Goal: Information Seeking & Learning: Learn about a topic

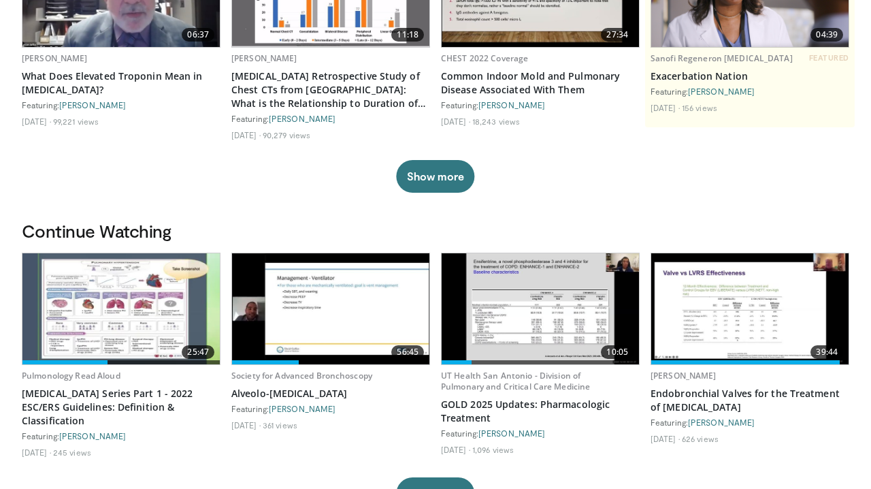
scroll to position [204, 0]
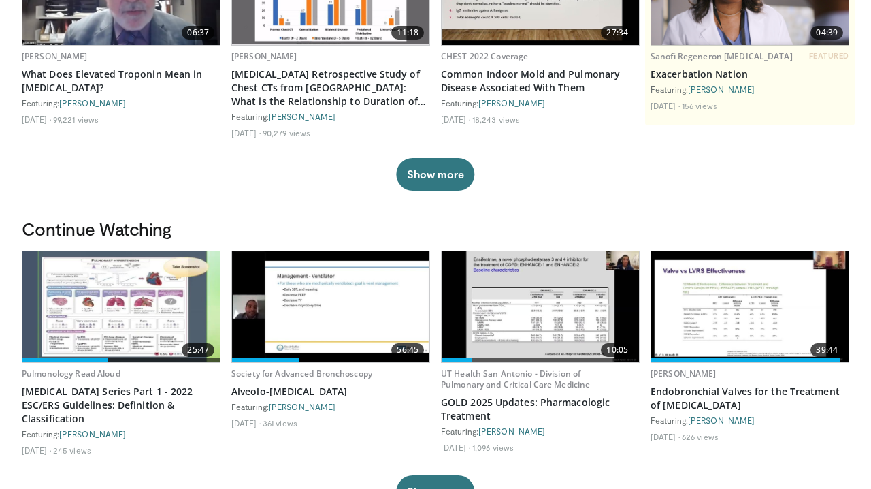
click at [521, 321] on img at bounding box center [540, 306] width 197 height 111
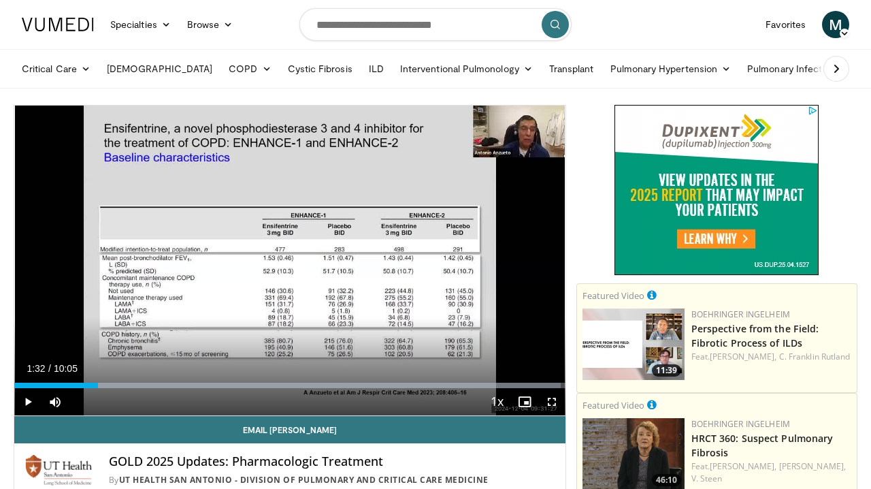
click at [29, 403] on span "Video Player" at bounding box center [27, 401] width 27 height 27
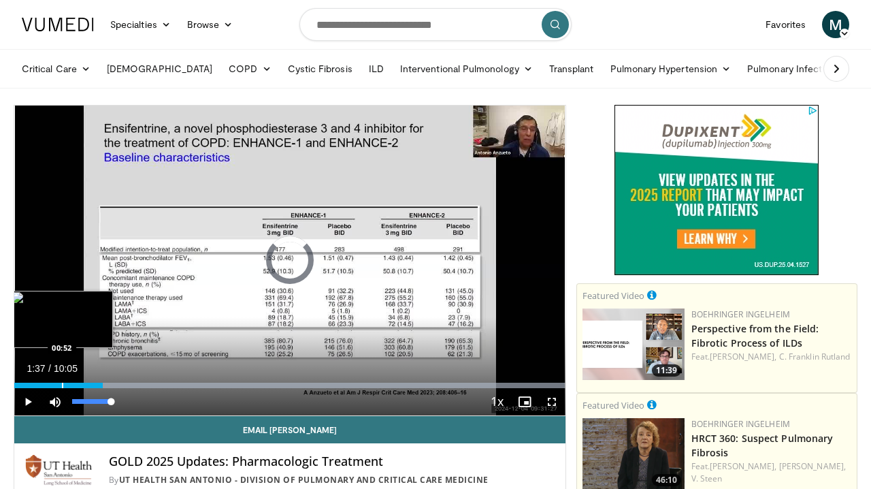
drag, startPoint x: 103, startPoint y: 386, endPoint x: 35, endPoint y: 384, distance: 68.1
click at [62, 385] on div "Progress Bar" at bounding box center [62, 384] width 1 height 5
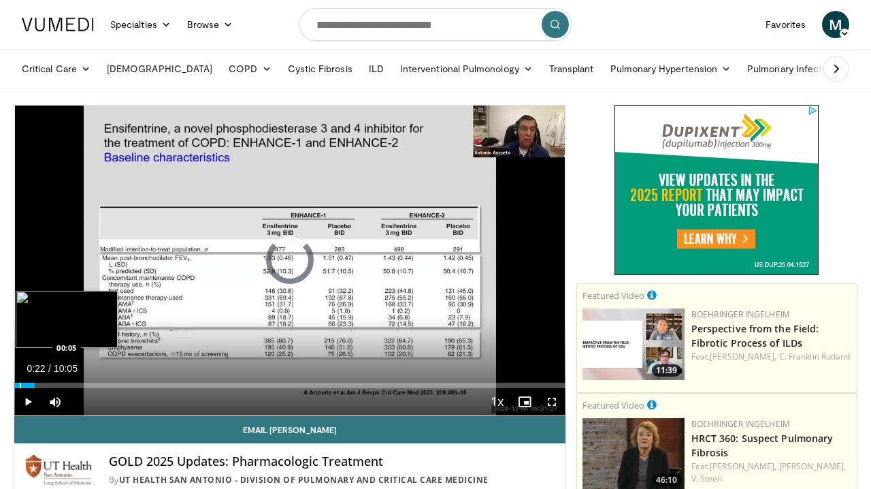
click at [20, 386] on div "Progress Bar" at bounding box center [20, 384] width 1 height 5
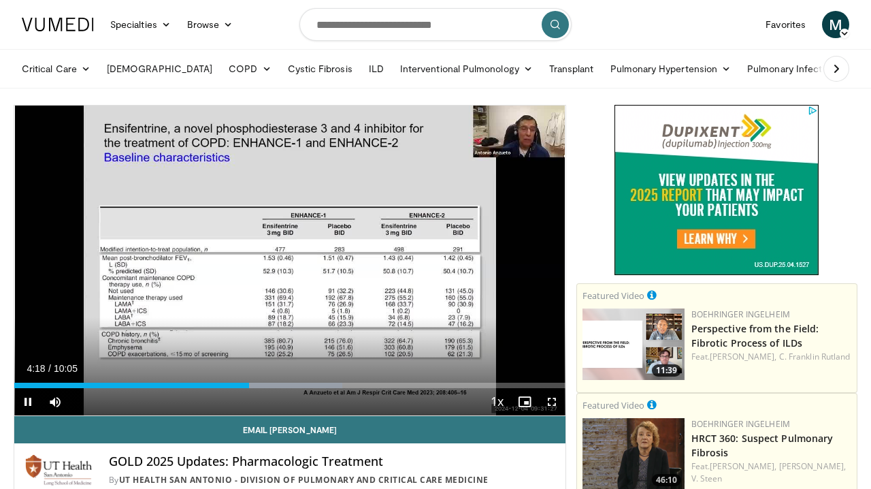
click at [29, 401] on span "Video Player" at bounding box center [27, 401] width 27 height 27
click at [242, 389] on div "Current Time 4:18 / Duration 10:05 Play Skip Backward Skip Forward Mute 91% Loa…" at bounding box center [289, 401] width 551 height 27
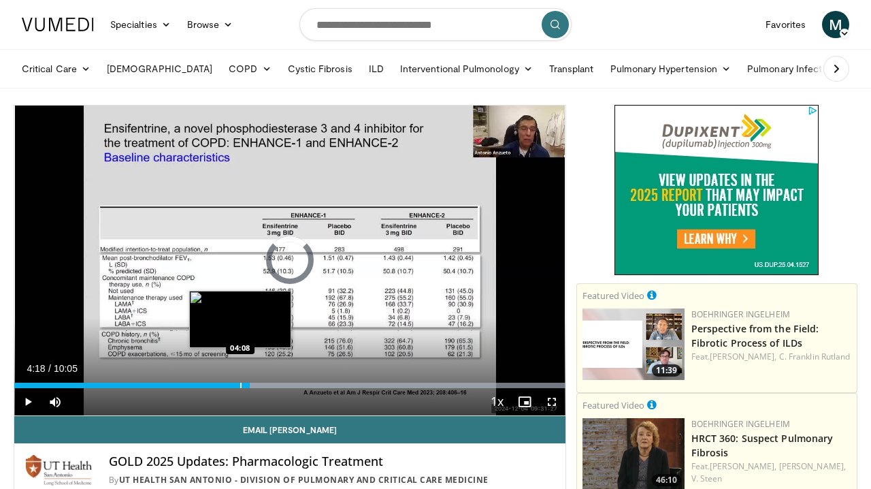
click at [240, 385] on div "Progress Bar" at bounding box center [240, 384] width 1 height 5
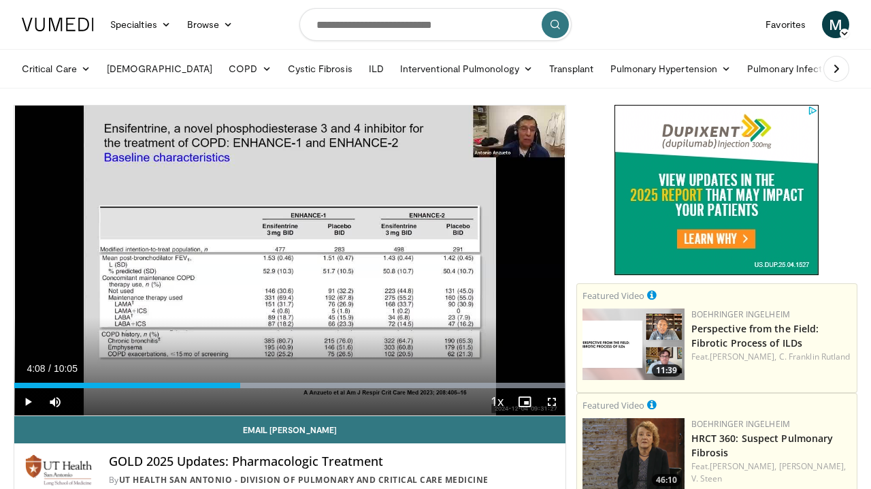
click at [29, 401] on span "Video Player" at bounding box center [27, 401] width 27 height 27
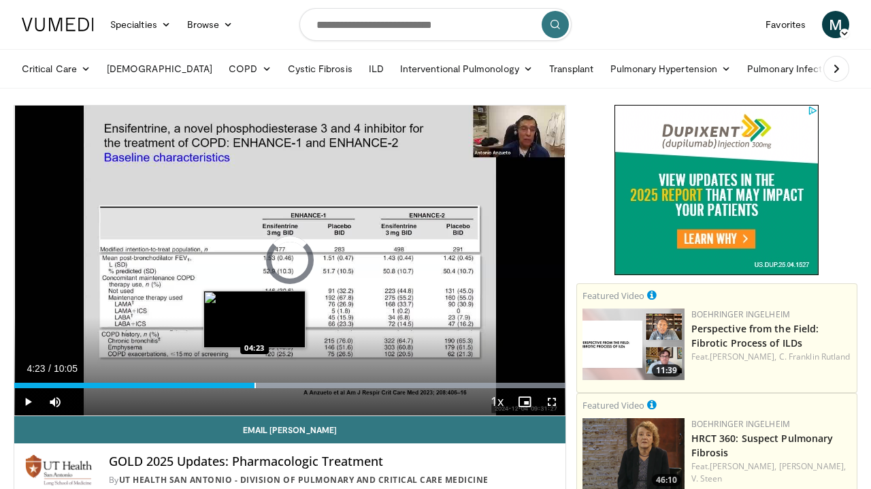
click at [254, 383] on div "Progress Bar" at bounding box center [254, 384] width 1 height 5
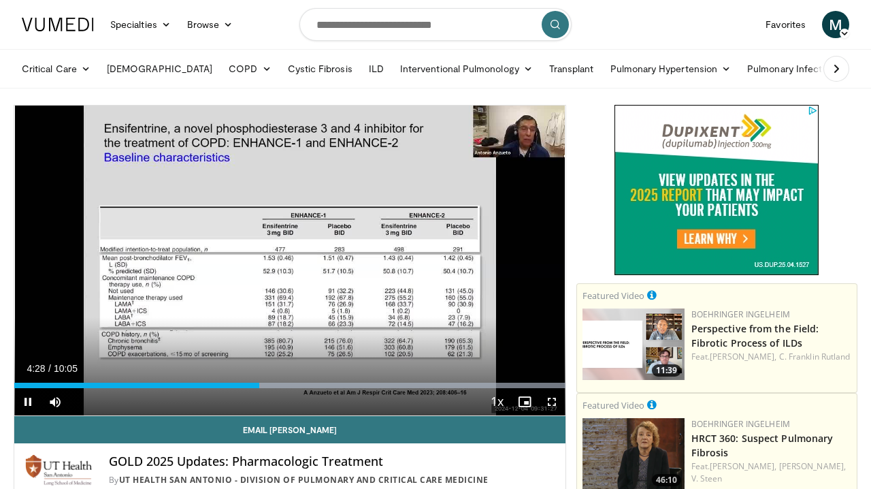
click at [248, 389] on div "Current Time 4:28 / Duration 10:05 Pause Skip Backward Skip Forward Mute 91% Lo…" at bounding box center [289, 401] width 551 height 27
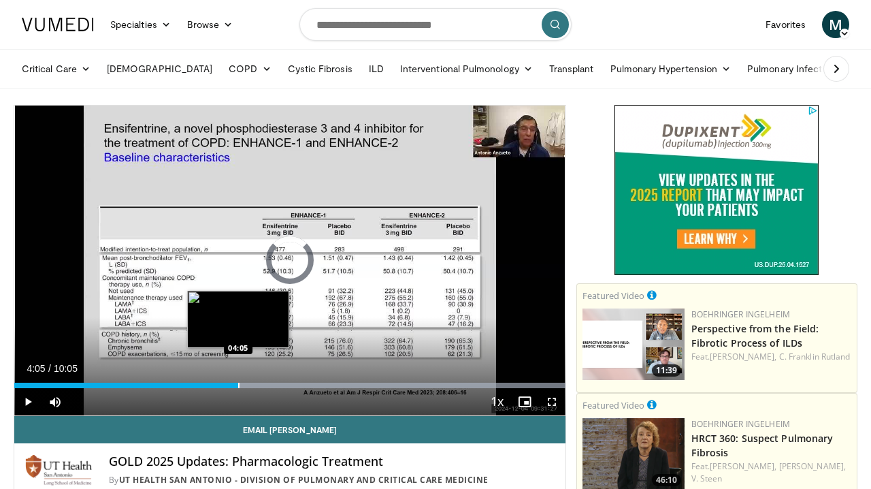
click at [238, 384] on div "Progress Bar" at bounding box center [238, 384] width 1 height 5
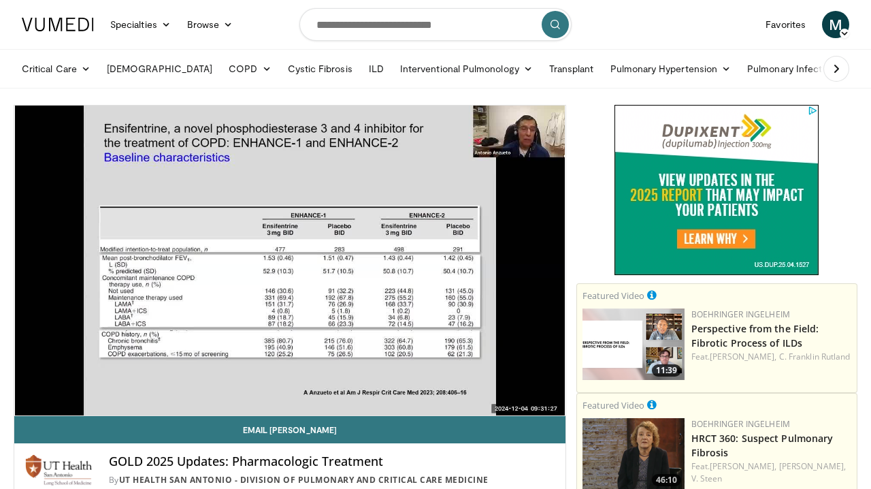
click at [29, 399] on div "10 seconds Tap to unmute" at bounding box center [289, 260] width 551 height 310
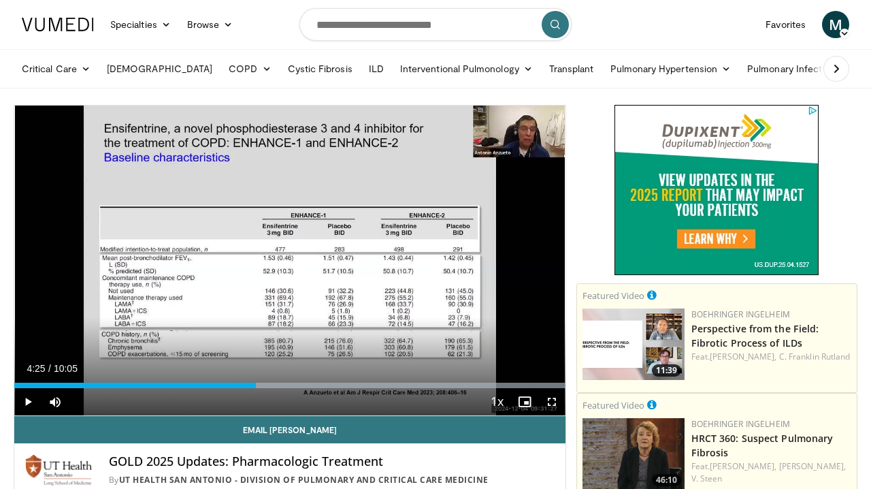
click at [29, 399] on span "Video Player" at bounding box center [27, 401] width 27 height 27
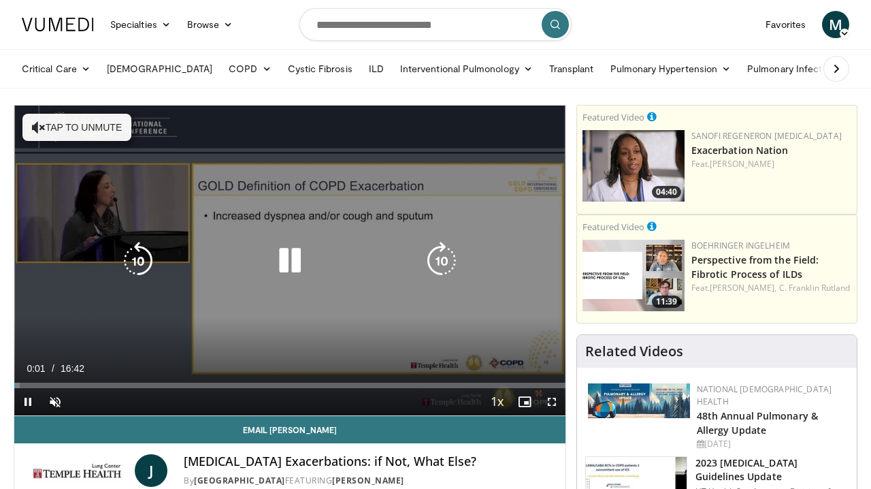
click at [293, 265] on icon "Video Player" at bounding box center [290, 261] width 38 height 38
click at [281, 262] on icon "Video Player" at bounding box center [290, 261] width 38 height 38
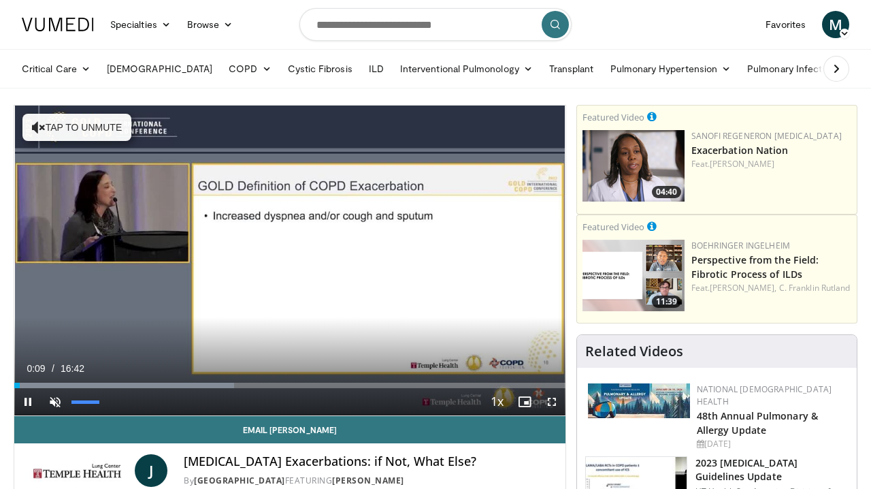
click at [56, 401] on span "Video Player" at bounding box center [55, 401] width 27 height 27
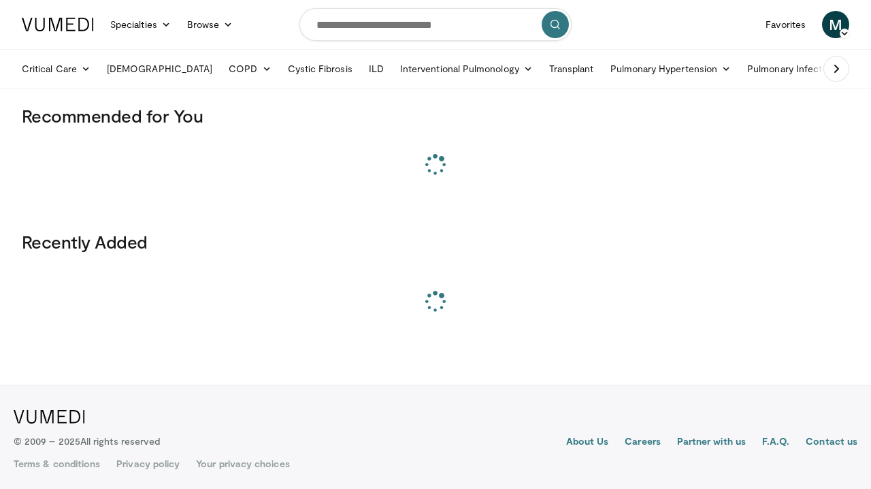
scroll to position [3, 0]
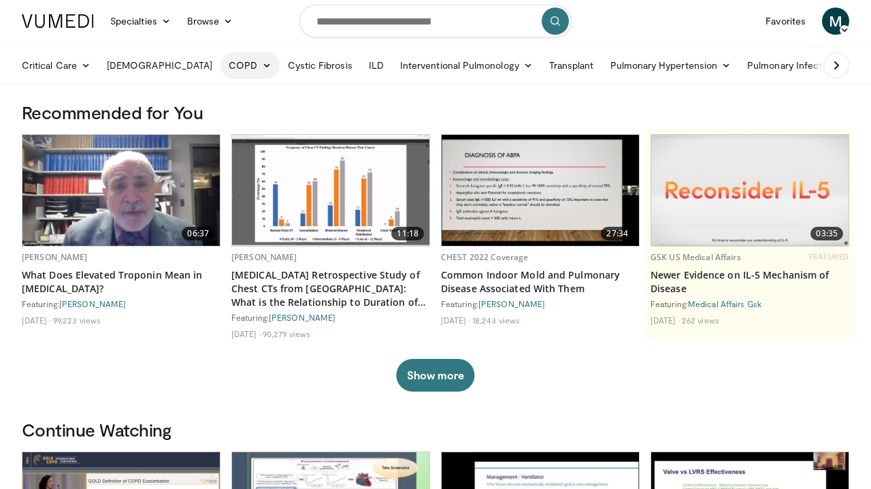
click at [262, 64] on icon at bounding box center [267, 66] width 10 height 10
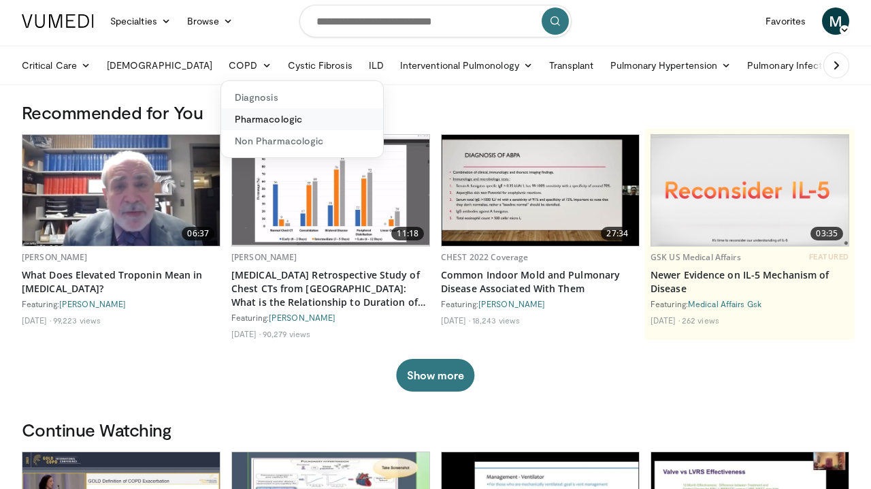
click at [221, 118] on link "Pharmacologic" at bounding box center [302, 119] width 162 height 22
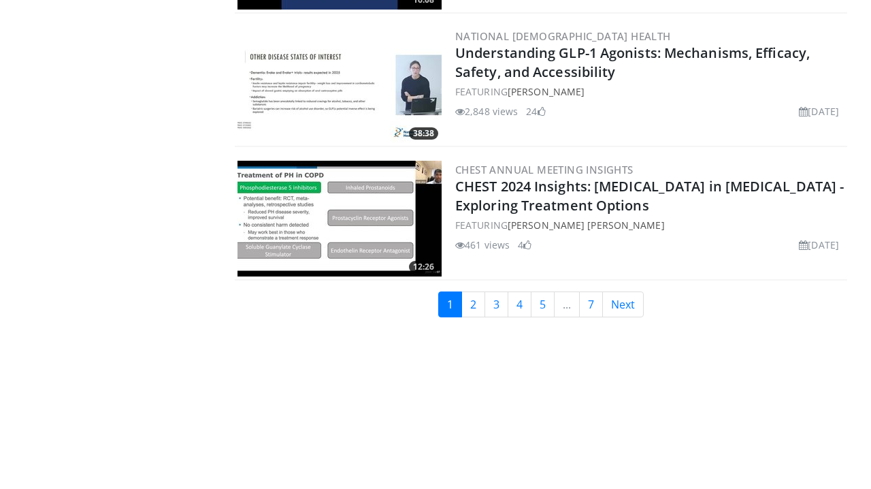
scroll to position [3335, 0]
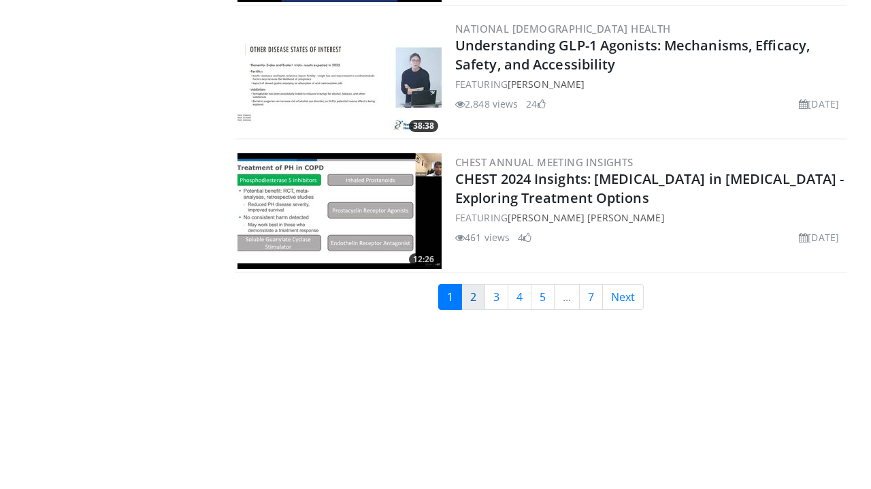
click at [468, 303] on link "2" at bounding box center [473, 297] width 24 height 26
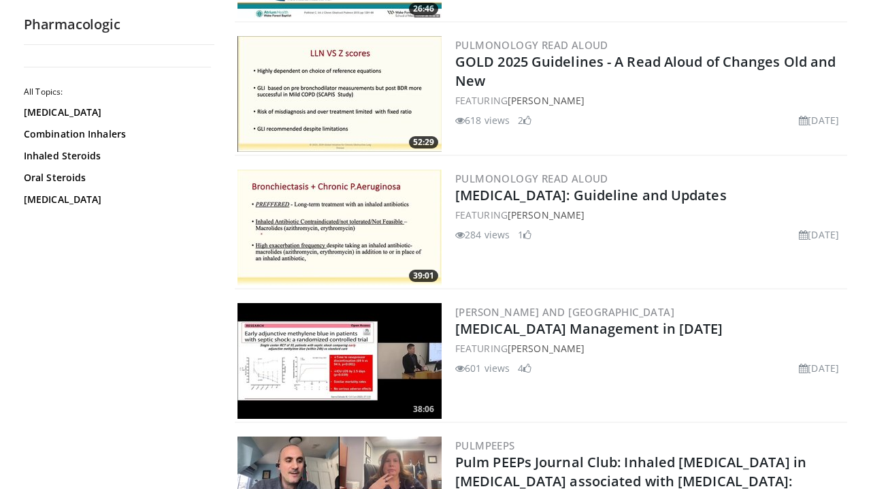
scroll to position [1185, 0]
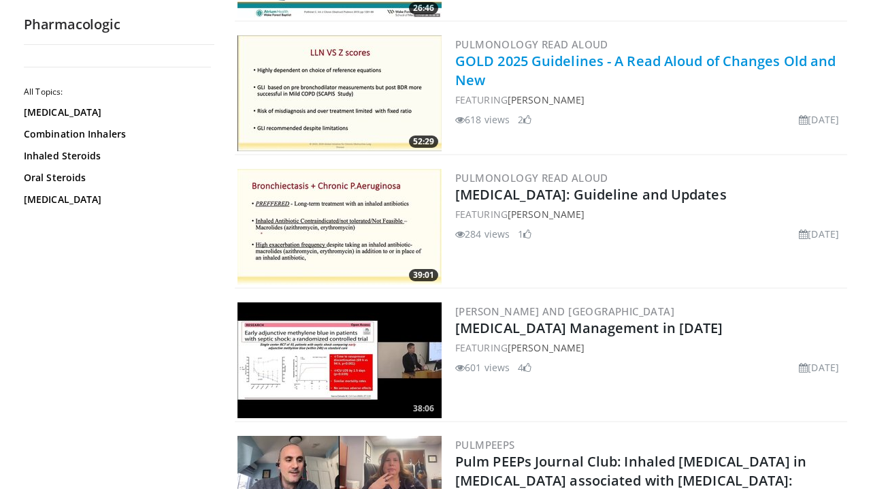
click at [484, 65] on link "GOLD 2025 Guidelines - A Read Aloud of Changes Old and New" at bounding box center [645, 70] width 380 height 37
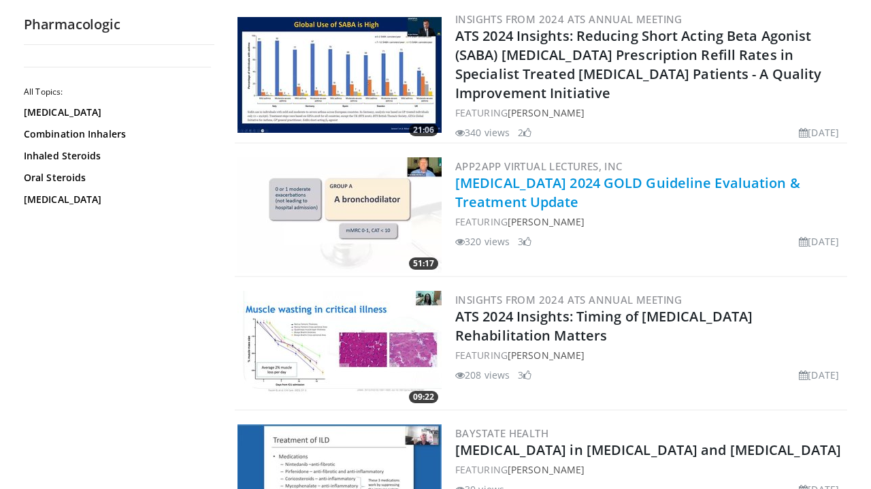
scroll to position [1878, 0]
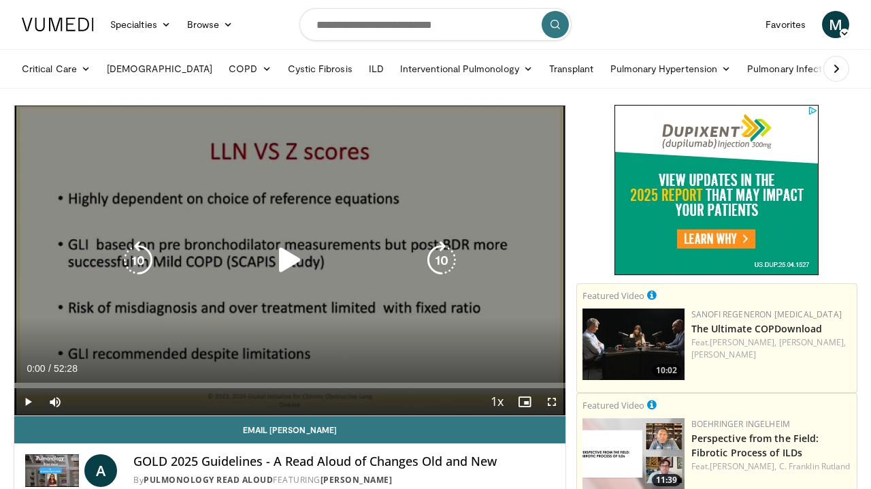
click at [283, 258] on icon "Video Player" at bounding box center [290, 260] width 38 height 38
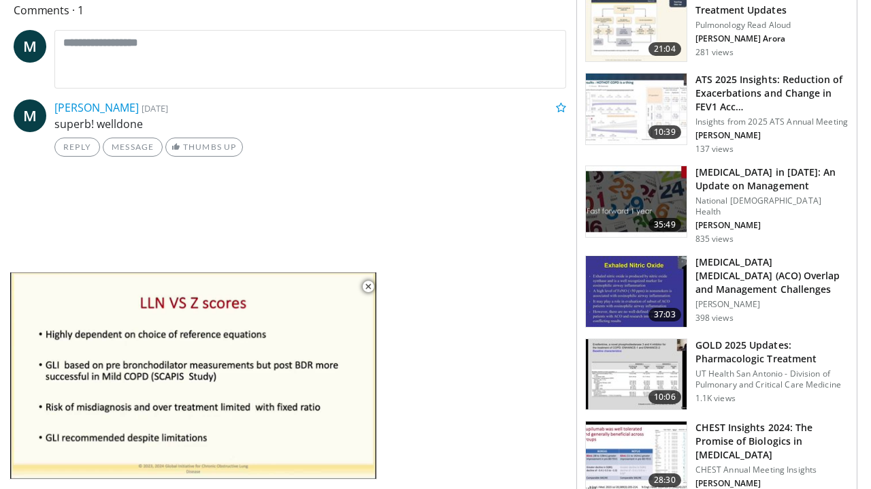
scroll to position [645, 0]
click at [718, 165] on h3 "[MEDICAL_DATA] in [DATE]: An Update on Management" at bounding box center [771, 178] width 153 height 27
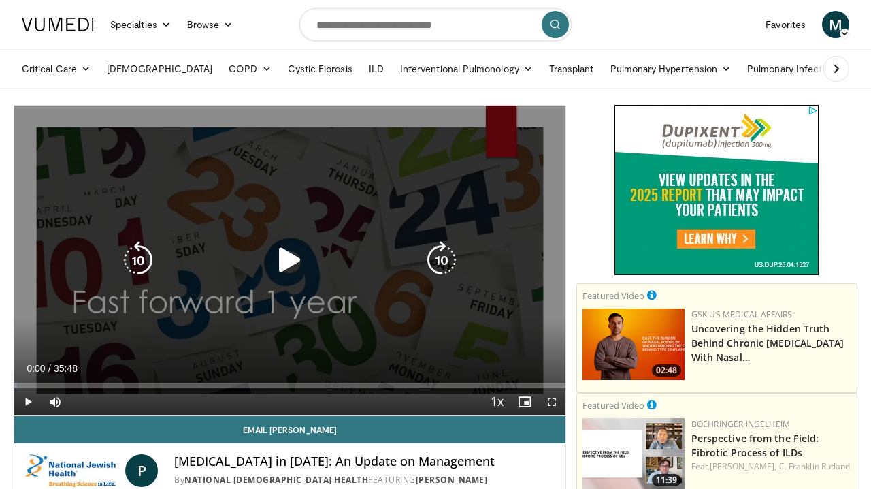
click at [288, 259] on icon "Video Player" at bounding box center [290, 260] width 38 height 38
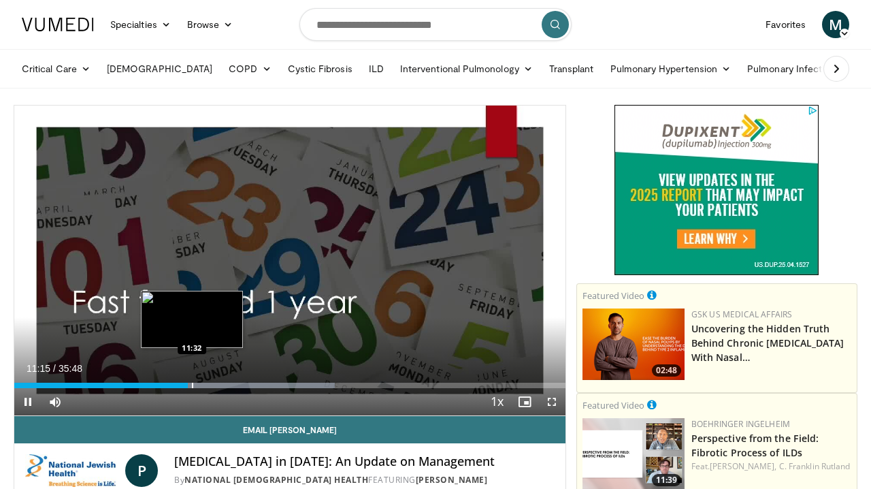
click at [192, 387] on div "Progress Bar" at bounding box center [192, 384] width 1 height 5
click at [197, 387] on div "Progress Bar" at bounding box center [197, 384] width 1 height 5
click at [205, 386] on div "Progress Bar" at bounding box center [205, 384] width 1 height 5
click at [211, 386] on div "Progress Bar" at bounding box center [211, 384] width 1 height 5
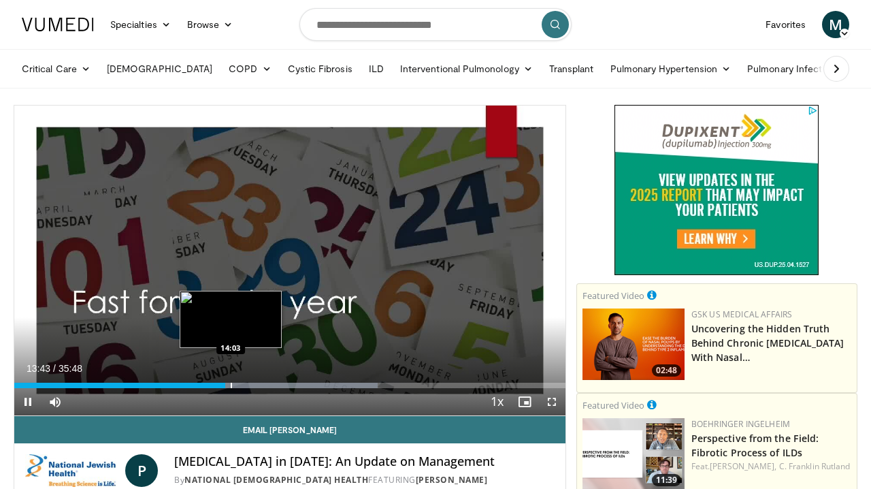
click at [231, 387] on div "Progress Bar" at bounding box center [231, 384] width 1 height 5
click at [235, 387] on div "Progress Bar" at bounding box center [235, 384] width 1 height 5
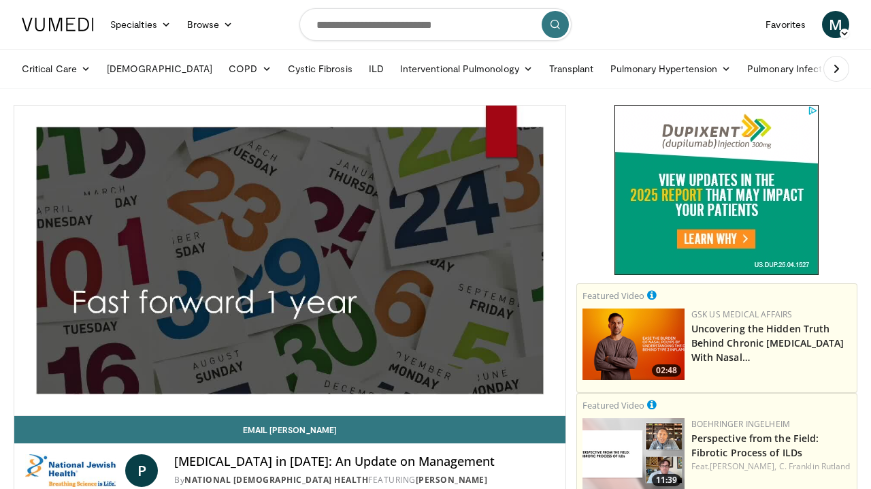
click at [242, 386] on div "10 seconds Tap to unmute" at bounding box center [289, 260] width 551 height 310
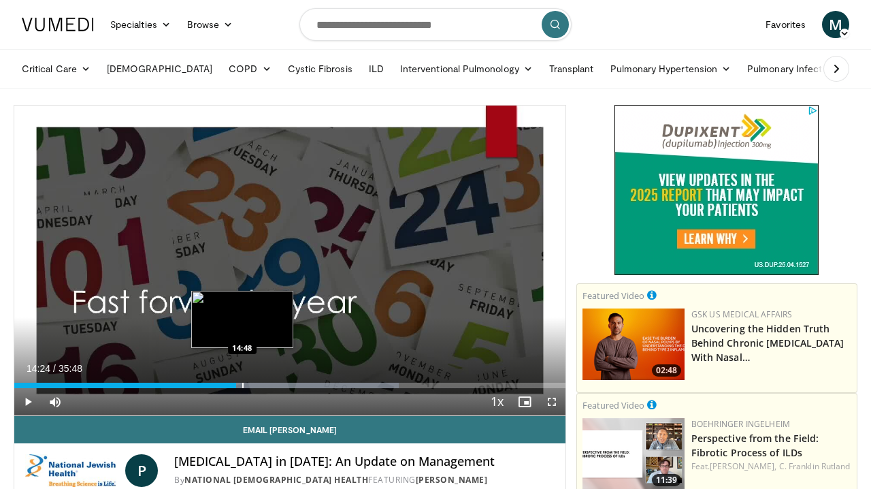
click at [242, 384] on div "Progress Bar" at bounding box center [242, 384] width 1 height 5
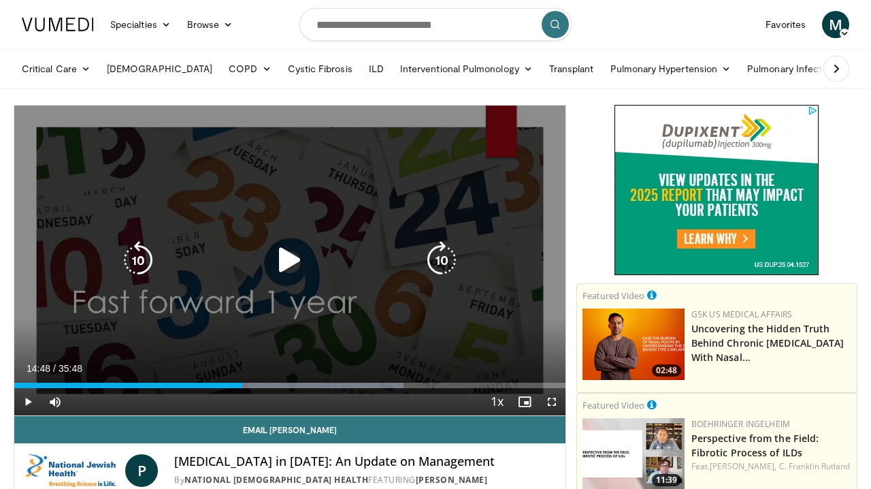
click at [284, 258] on icon "Video Player" at bounding box center [290, 260] width 38 height 38
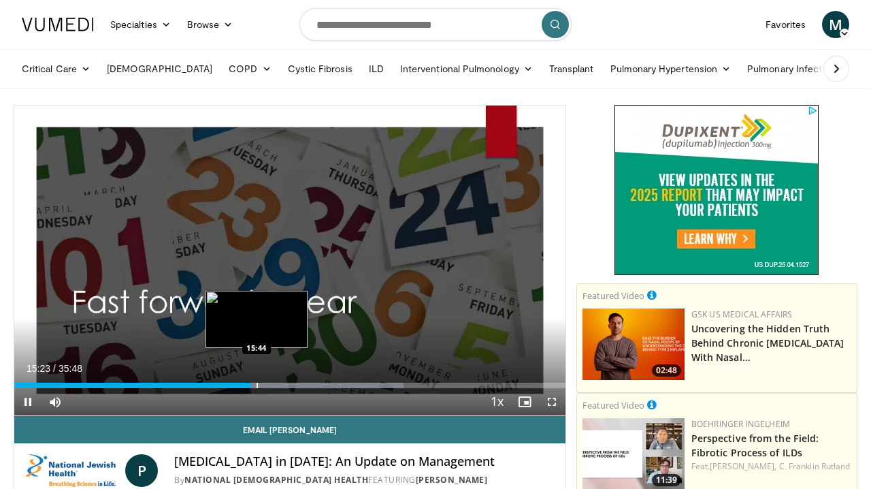
click at [257, 383] on div "Progress Bar" at bounding box center [257, 384] width 1 height 5
click at [263, 384] on div "Progress Bar" at bounding box center [263, 384] width 1 height 5
click at [270, 385] on div "Progress Bar" at bounding box center [270, 384] width 1 height 5
click at [276, 384] on div "Progress Bar" at bounding box center [276, 384] width 1 height 5
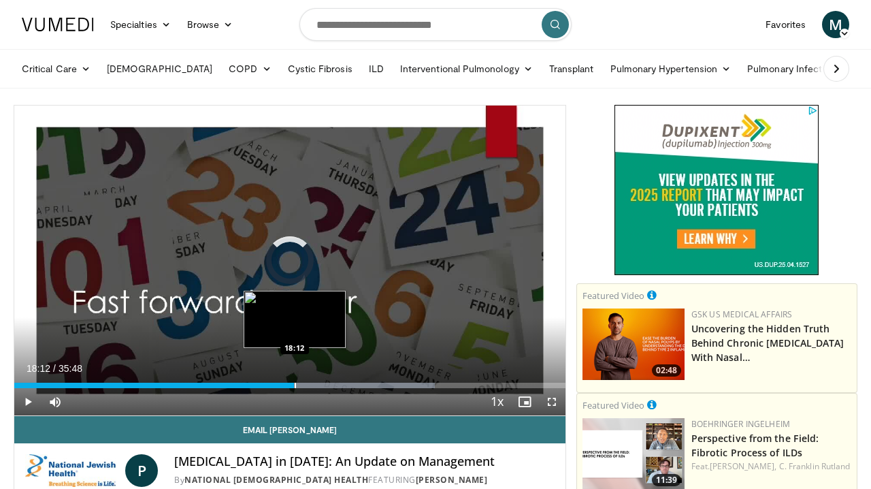
click at [295, 386] on div "Progress Bar" at bounding box center [295, 384] width 1 height 5
click at [297, 386] on div "Progress Bar" at bounding box center [297, 384] width 1 height 5
click at [299, 386] on div "Progress Bar" at bounding box center [299, 384] width 1 height 5
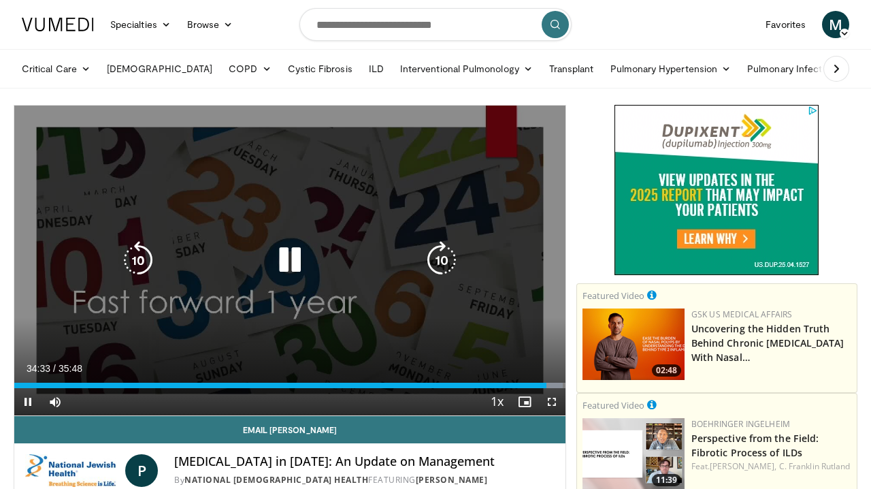
click at [294, 265] on icon "Video Player" at bounding box center [290, 260] width 38 height 38
